Goal: Transaction & Acquisition: Register for event/course

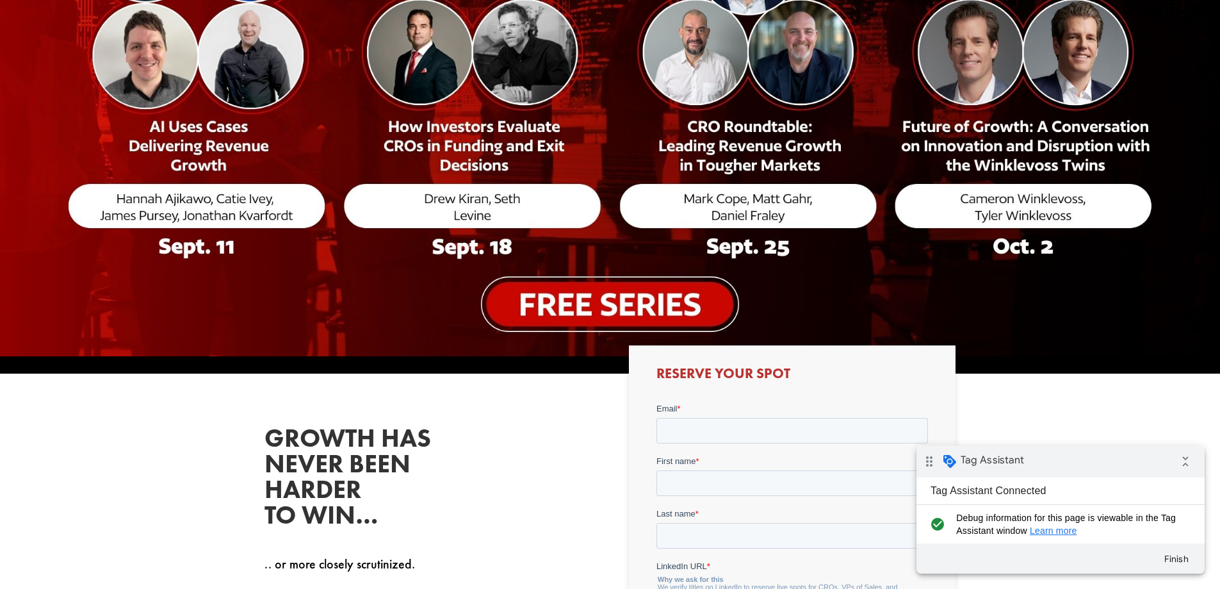
scroll to position [448, 0]
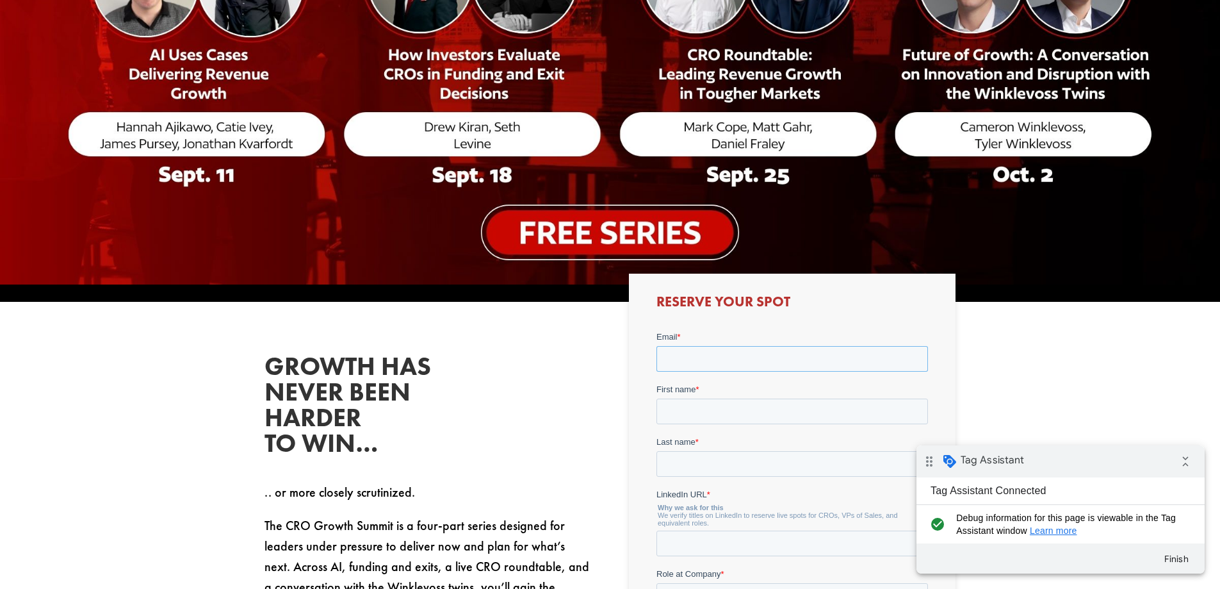
click at [714, 365] on input "Email *" at bounding box center [793, 359] width 272 height 26
type input "[PERSON_NAME][EMAIL_ADDRESS][DOMAIN_NAME]"
type input "[PERSON_NAME]"
type input "Finlay"
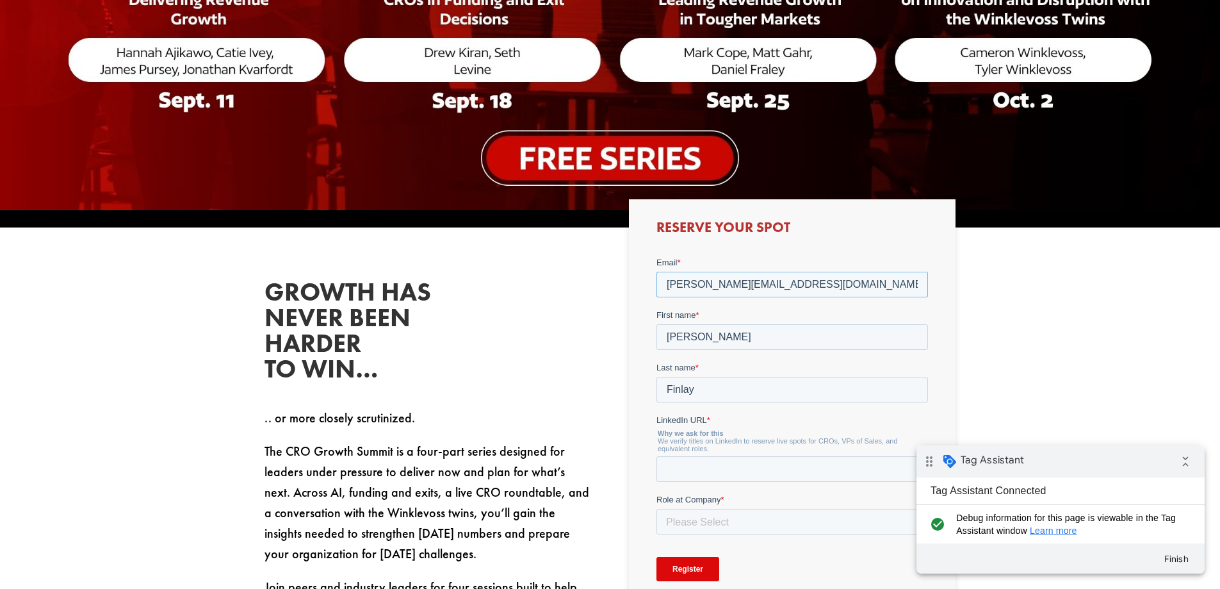
scroll to position [641, 0]
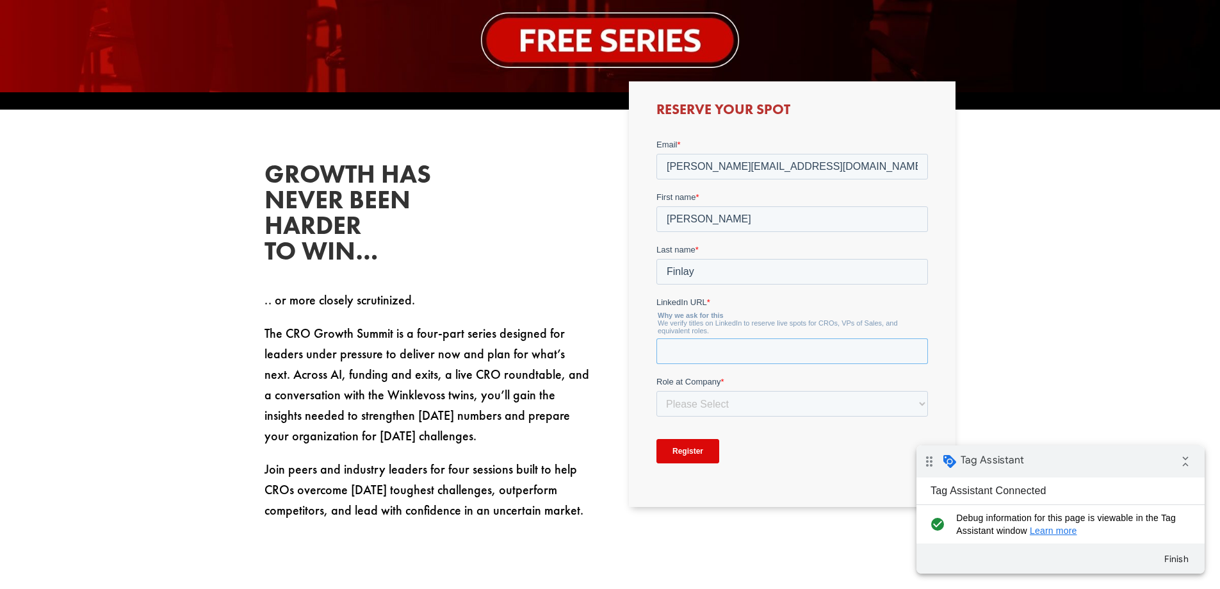
click at [797, 358] on input "LinkedIn URL *" at bounding box center [793, 351] width 272 height 26
type input "[URL][DOMAIN_NAME]"
click at [796, 398] on select "Please Select C-Level (CRO, CSO, etc) Senior Leadership (VP of Sales, VP of Ena…" at bounding box center [793, 404] width 272 height 26
select select "Other"
click at [657, 391] on select "Please Select C-Level (CRO, CSO, etc) Senior Leadership (VP of Sales, VP of Ena…" at bounding box center [793, 404] width 272 height 26
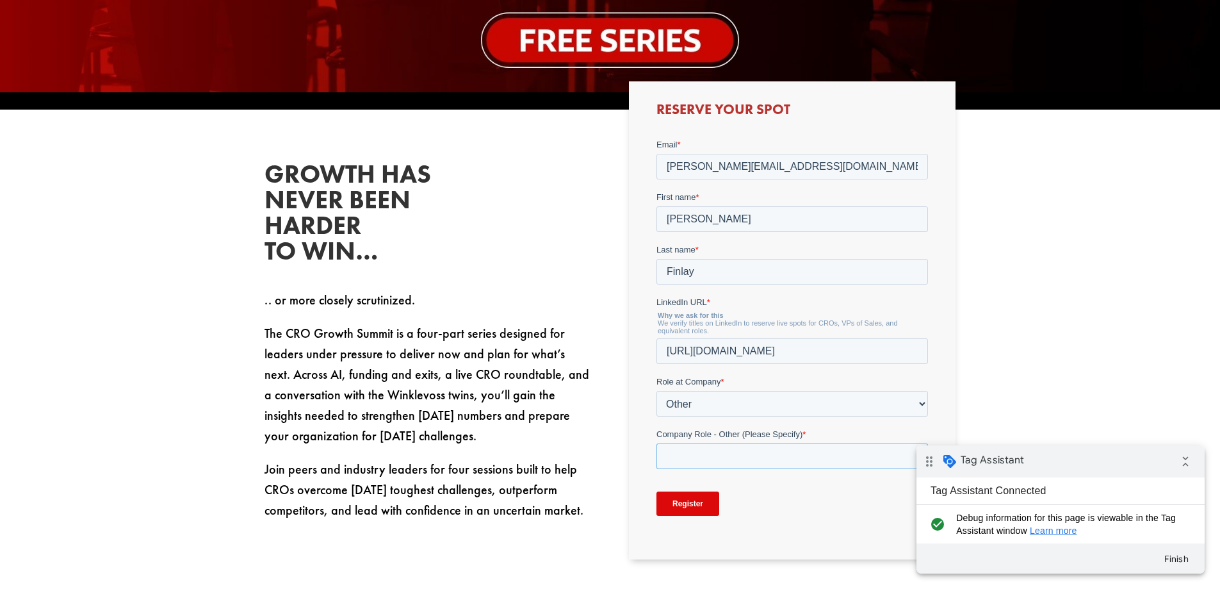
click at [723, 461] on input "Company Role - Other (Please Specify) *" at bounding box center [793, 456] width 272 height 26
type input "Marketing"
click at [689, 499] on input "Register" at bounding box center [688, 503] width 63 height 24
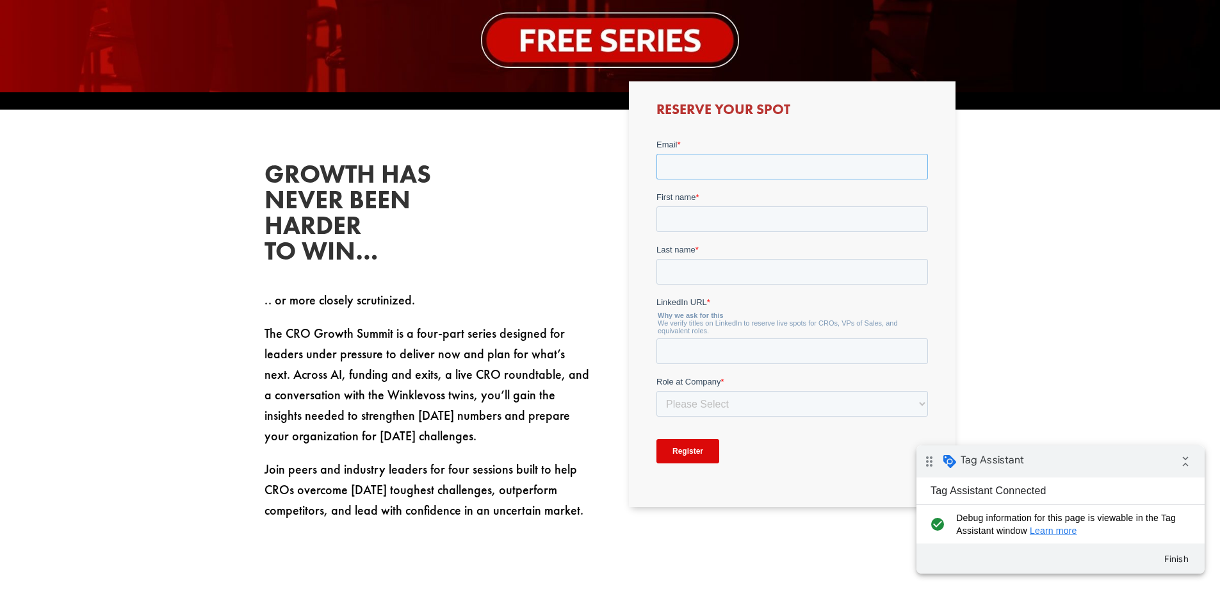
click at [760, 168] on input "Email *" at bounding box center [793, 167] width 272 height 26
type input "[PERSON_NAME][EMAIL_ADDRESS][DOMAIN_NAME]"
type input "[PERSON_NAME]"
type input "Finlay"
click at [755, 343] on input "LinkedIn URL *" at bounding box center [793, 351] width 272 height 26
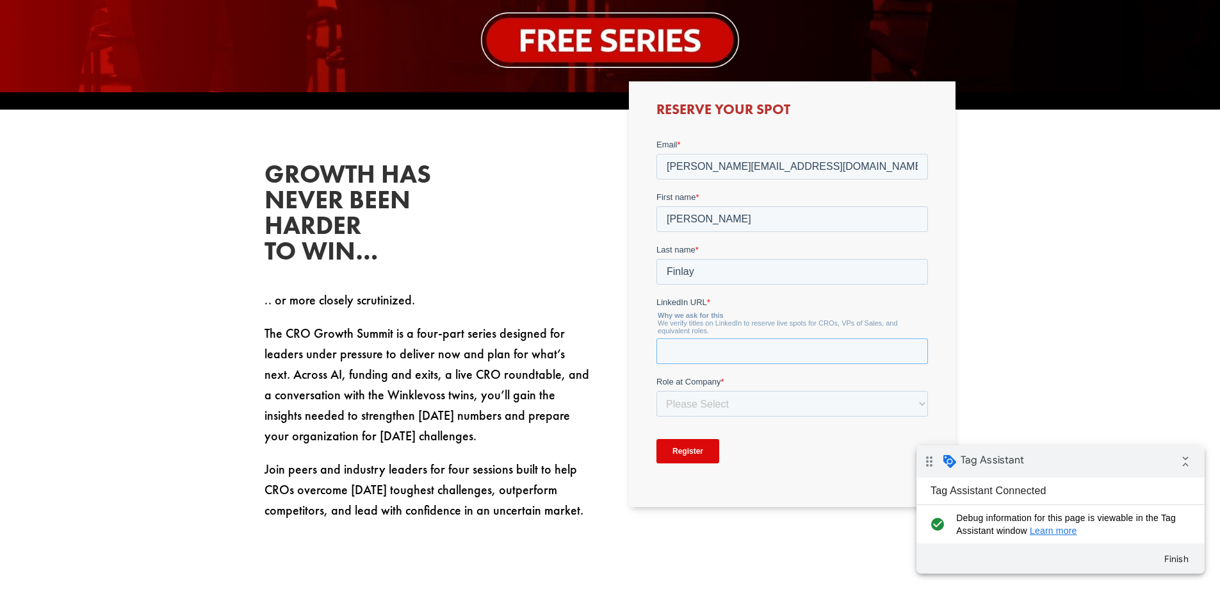
type input "[URL][DOMAIN_NAME]"
click at [774, 406] on select "Please Select C-Level (CRO, CSO, etc) Senior Leadership (VP of Sales, VP of Ena…" at bounding box center [793, 404] width 272 height 26
select select "Other"
click at [657, 391] on select "Please Select C-Level (CRO, CSO, etc) Senior Leadership (VP of Sales, VP of Ena…" at bounding box center [793, 404] width 272 height 26
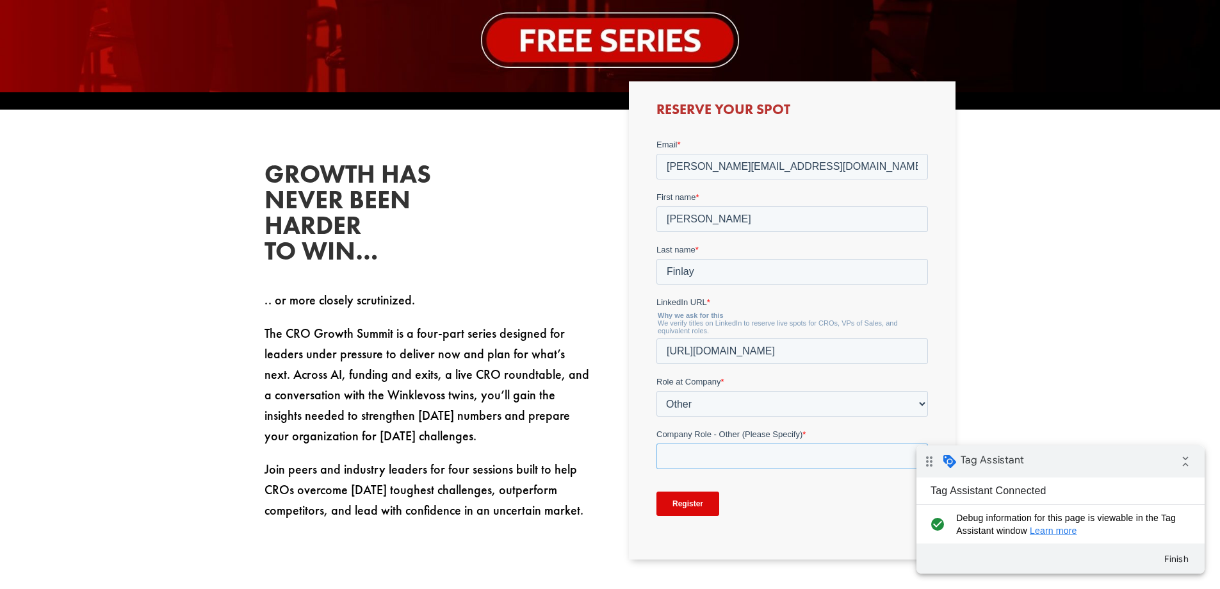
click at [708, 456] on input "Company Role - Other (Please Specify) *" at bounding box center [793, 456] width 272 height 26
type input "Marketing"
click at [695, 507] on input "Register" at bounding box center [688, 503] width 63 height 24
